Goal: Navigation & Orientation: Go to known website

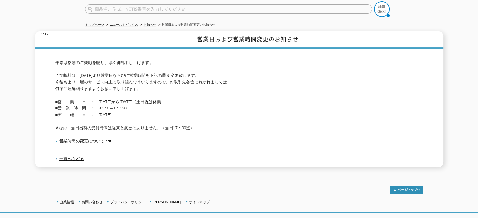
scroll to position [63, 0]
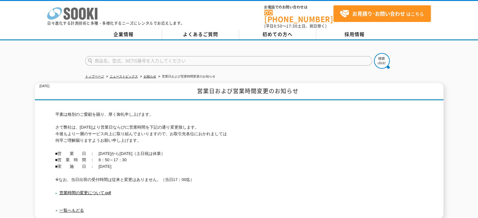
click at [94, 13] on icon "株式会社 ソーキ" at bounding box center [72, 13] width 50 height 13
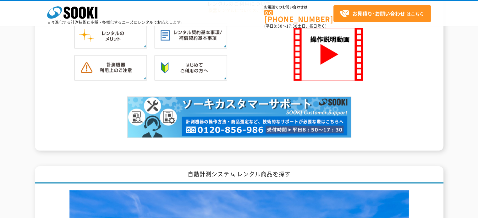
scroll to position [596, 0]
